Goal: Transaction & Acquisition: Purchase product/service

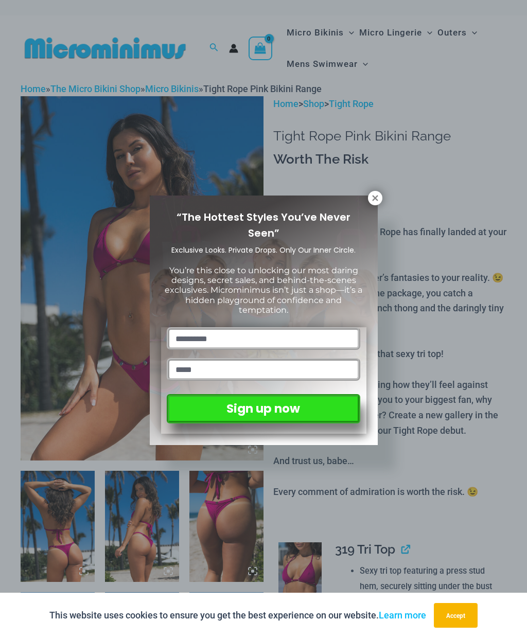
click at [378, 195] on icon at bounding box center [374, 197] width 9 height 9
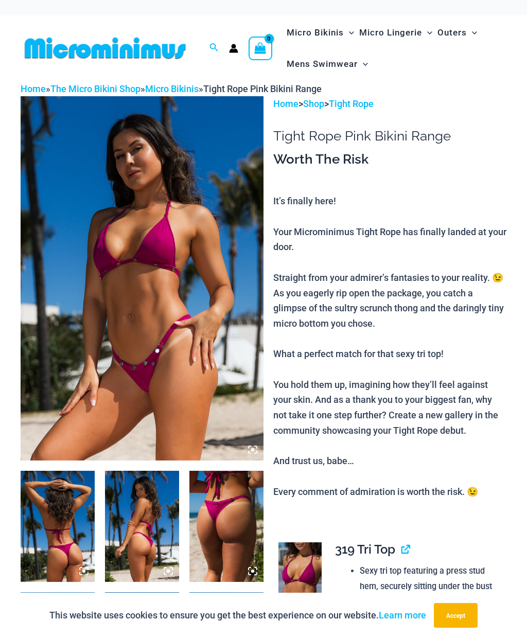
click at [71, 269] on img at bounding box center [142, 278] width 243 height 364
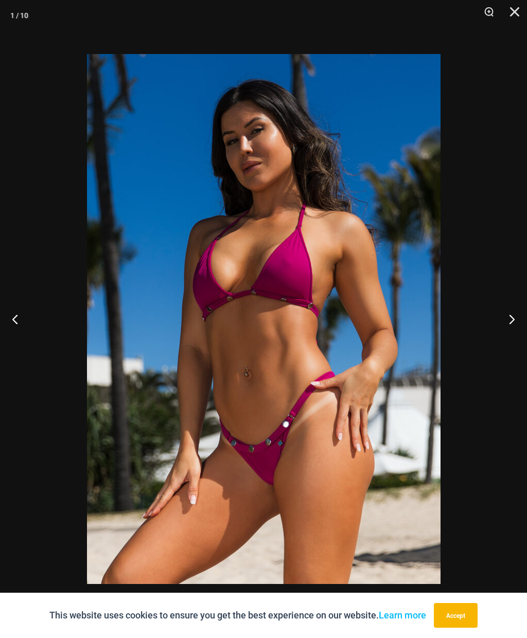
click at [496, 304] on button "Next" at bounding box center [507, 318] width 39 height 51
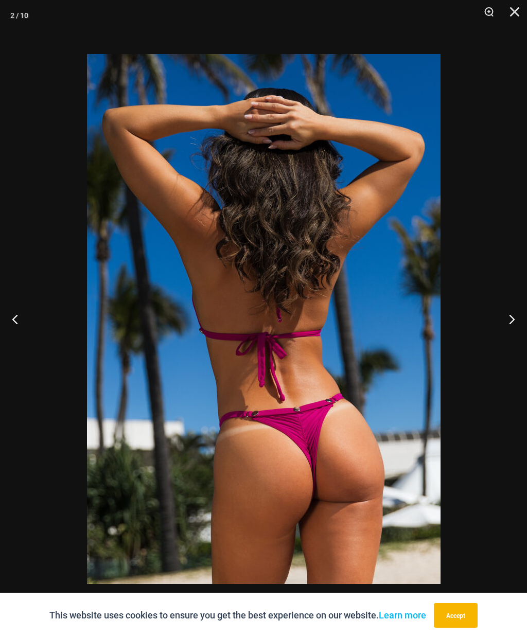
click at [492, 305] on button "Next" at bounding box center [507, 318] width 39 height 51
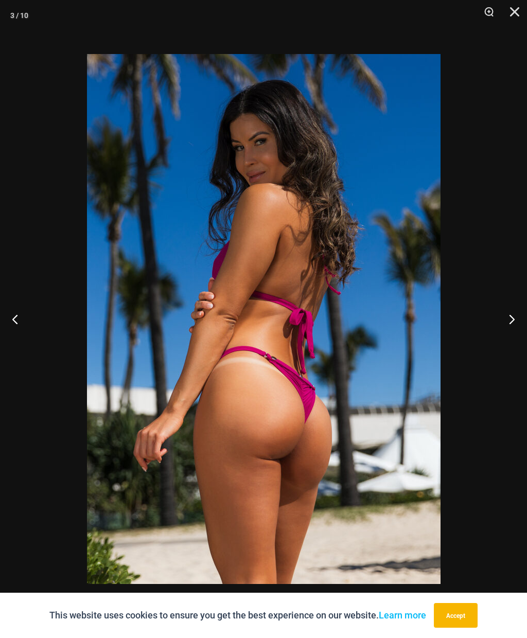
click at [493, 304] on button "Next" at bounding box center [507, 318] width 39 height 51
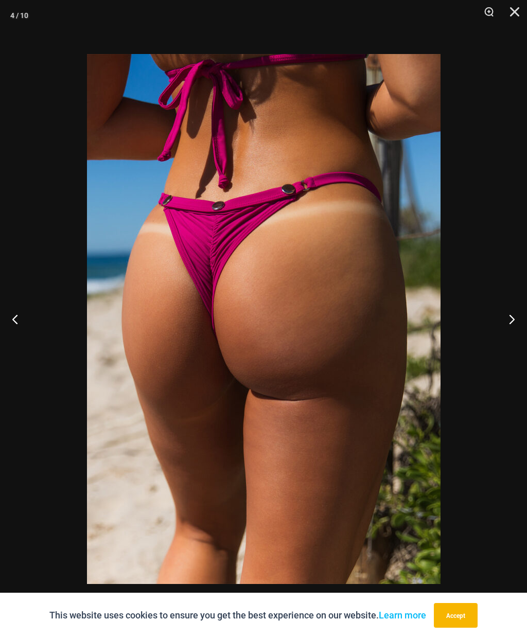
click at [490, 302] on button "Next" at bounding box center [507, 318] width 39 height 51
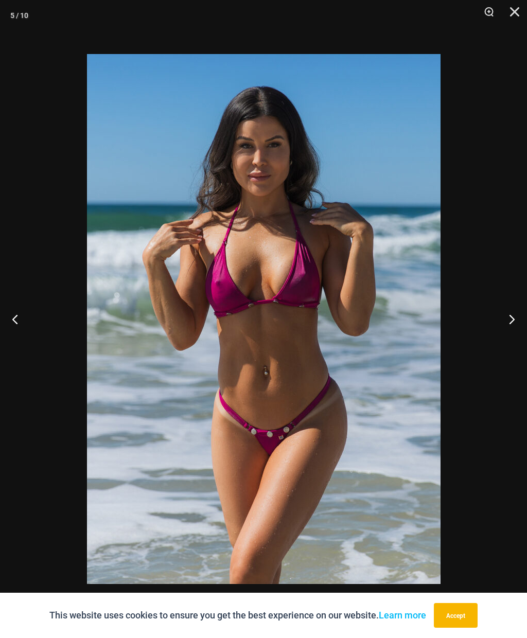
click at [489, 301] on button "Next" at bounding box center [507, 318] width 39 height 51
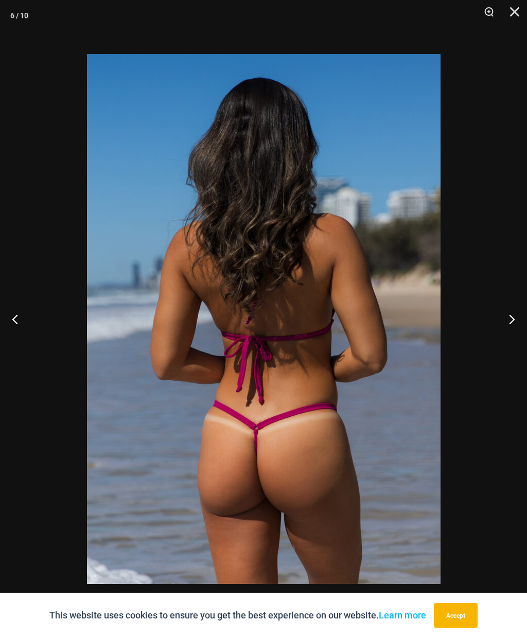
click at [489, 303] on button "Next" at bounding box center [507, 318] width 39 height 51
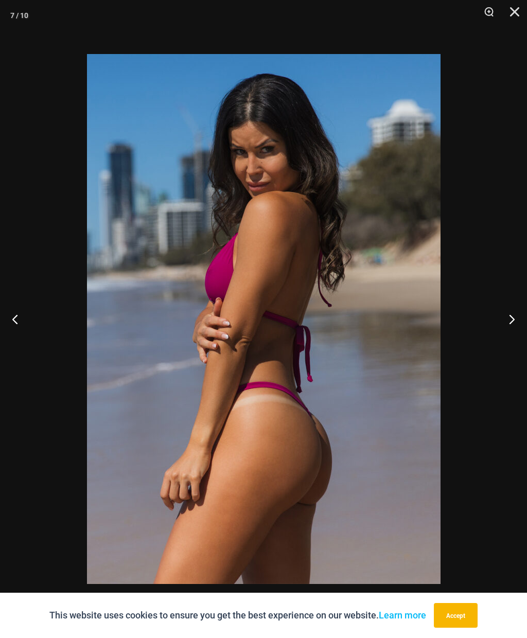
click at [489, 303] on button "Next" at bounding box center [507, 318] width 39 height 51
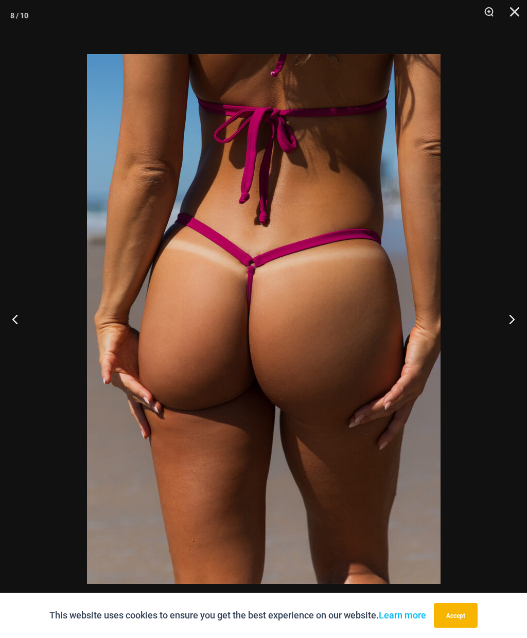
click at [490, 304] on button "Next" at bounding box center [507, 318] width 39 height 51
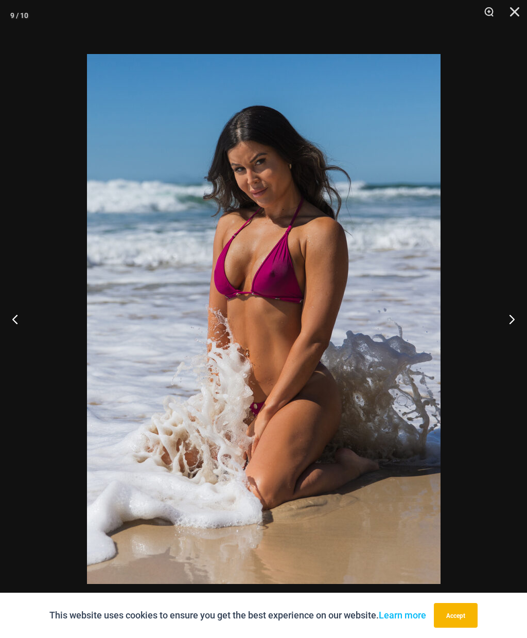
click at [490, 303] on button "Next" at bounding box center [507, 318] width 39 height 51
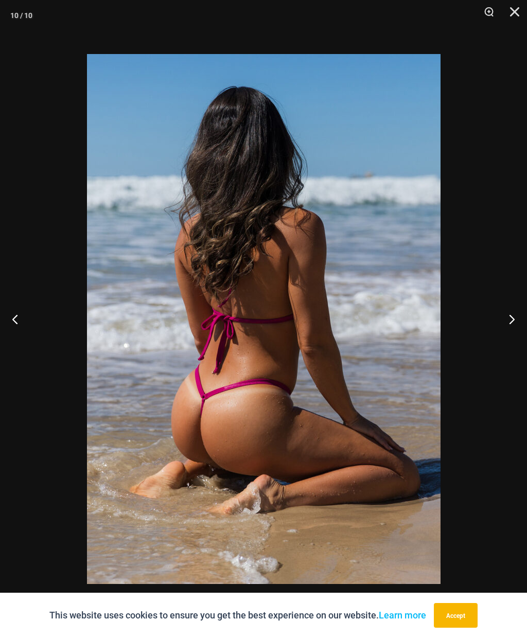
click at [490, 303] on button "Next" at bounding box center [507, 318] width 39 height 51
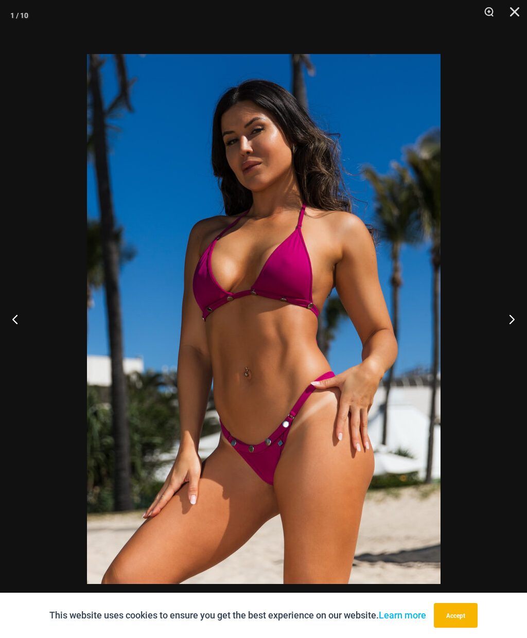
click at [489, 302] on button "Next" at bounding box center [507, 318] width 39 height 51
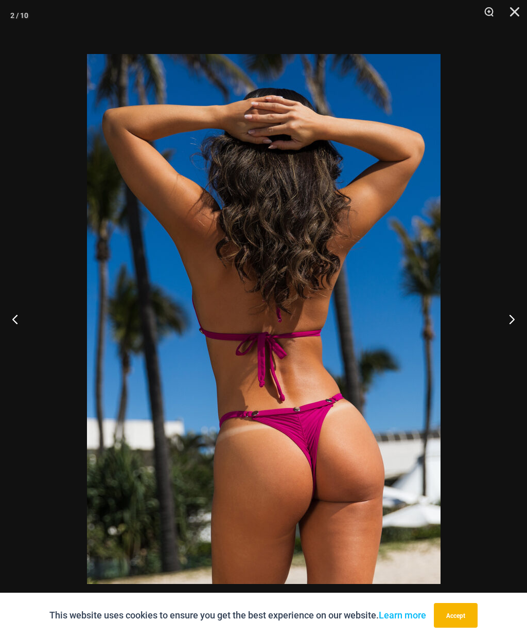
click at [489, 304] on button "Next" at bounding box center [507, 318] width 39 height 51
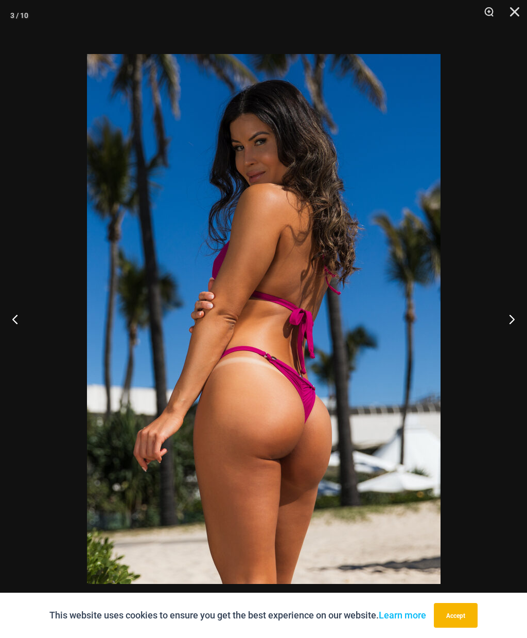
click at [514, 11] on button "Close" at bounding box center [511, 15] width 26 height 31
